Goal: Transaction & Acquisition: Purchase product/service

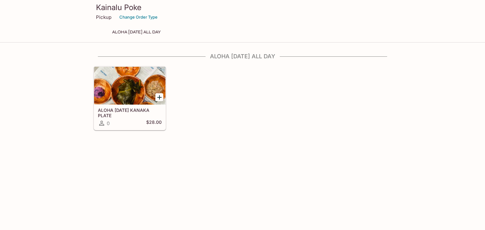
click at [134, 110] on h5 "ALOHA [DATE] KANAKA PLATE" at bounding box center [130, 113] width 64 height 10
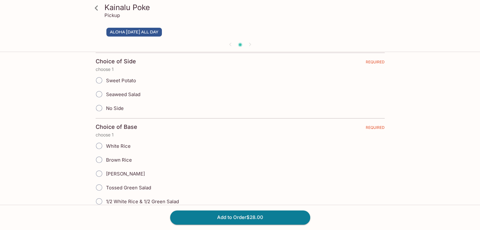
scroll to position [105, 0]
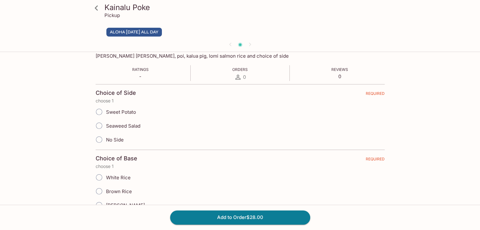
click at [120, 127] on span "Seaweed Salad" at bounding box center [123, 126] width 34 height 6
click at [106, 127] on input "Seaweed Salad" at bounding box center [99, 125] width 13 height 13
radio input "true"
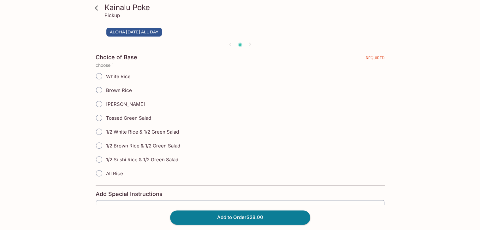
scroll to position [210, 0]
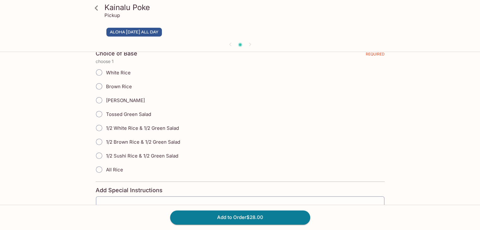
click at [117, 103] on label "Sushi Rice" at bounding box center [118, 100] width 53 height 14
click at [106, 103] on input "Sushi Rice" at bounding box center [99, 100] width 13 height 13
radio input "true"
click at [57, 123] on div "Kainalu Poke Pickup ALOHA FRIDAY ALL DAY ALOHA FRIDAY KANAKA PLATE $28.00 Lau l…" at bounding box center [240, 67] width 404 height 446
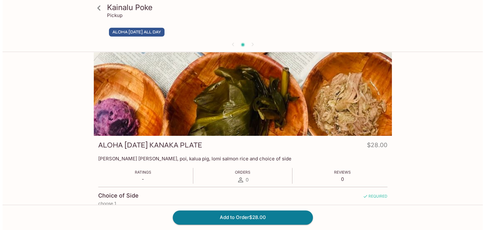
scroll to position [0, 0]
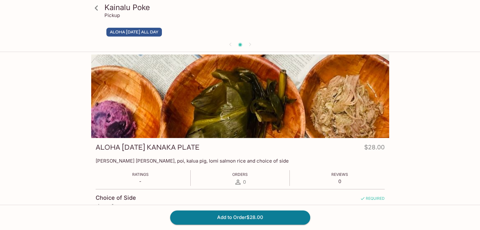
click at [97, 9] on icon at bounding box center [96, 7] width 3 height 5
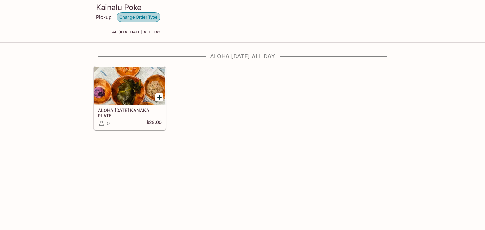
click at [145, 15] on button "Change Order Type" at bounding box center [139, 17] width 44 height 10
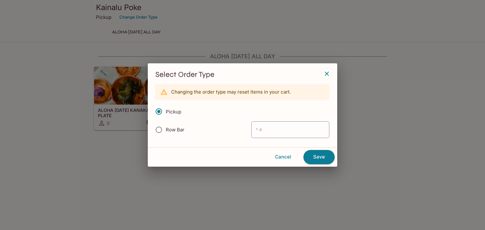
click at [175, 131] on span "Row Bar" at bounding box center [175, 130] width 19 height 6
click at [165, 131] on input "Row Bar" at bounding box center [158, 129] width 13 height 13
radio input "true"
click at [314, 155] on button "Save" at bounding box center [318, 157] width 31 height 14
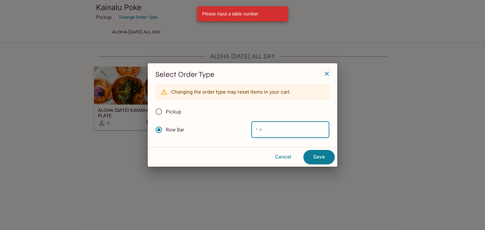
click at [332, 76] on div "Select Order Type Changing the order type may reset items in your cart. Pickup …" at bounding box center [242, 105] width 189 height 84
click at [328, 74] on icon "button" at bounding box center [327, 74] width 8 height 8
